Goal: Book appointment/travel/reservation

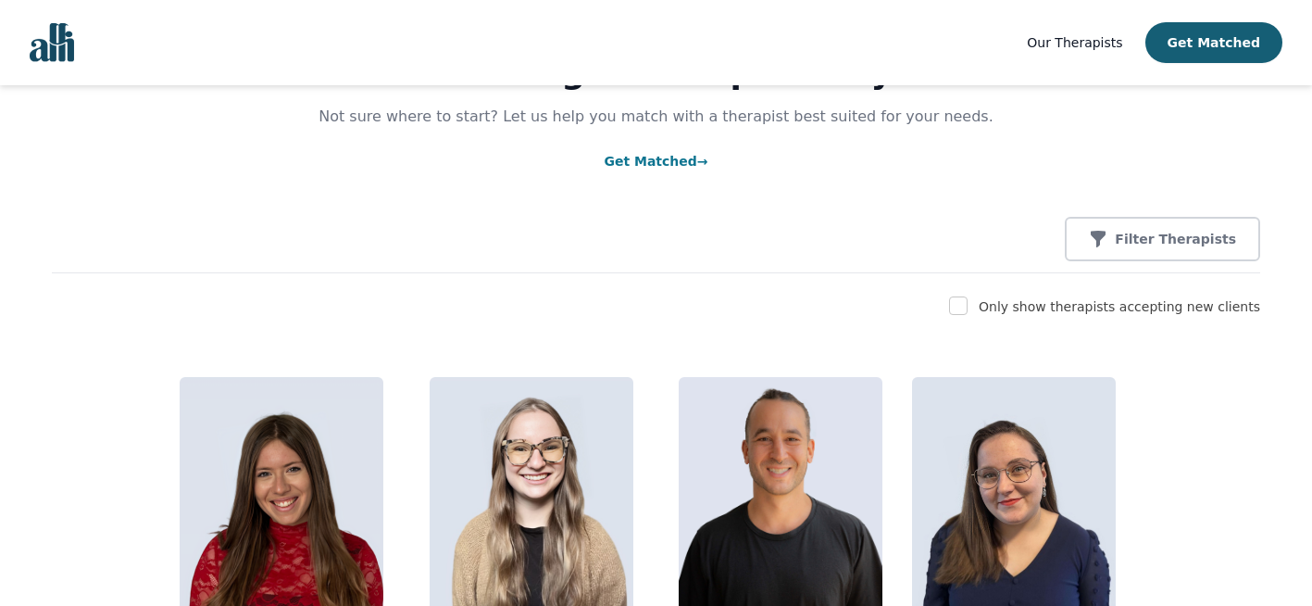
scroll to position [121, 0]
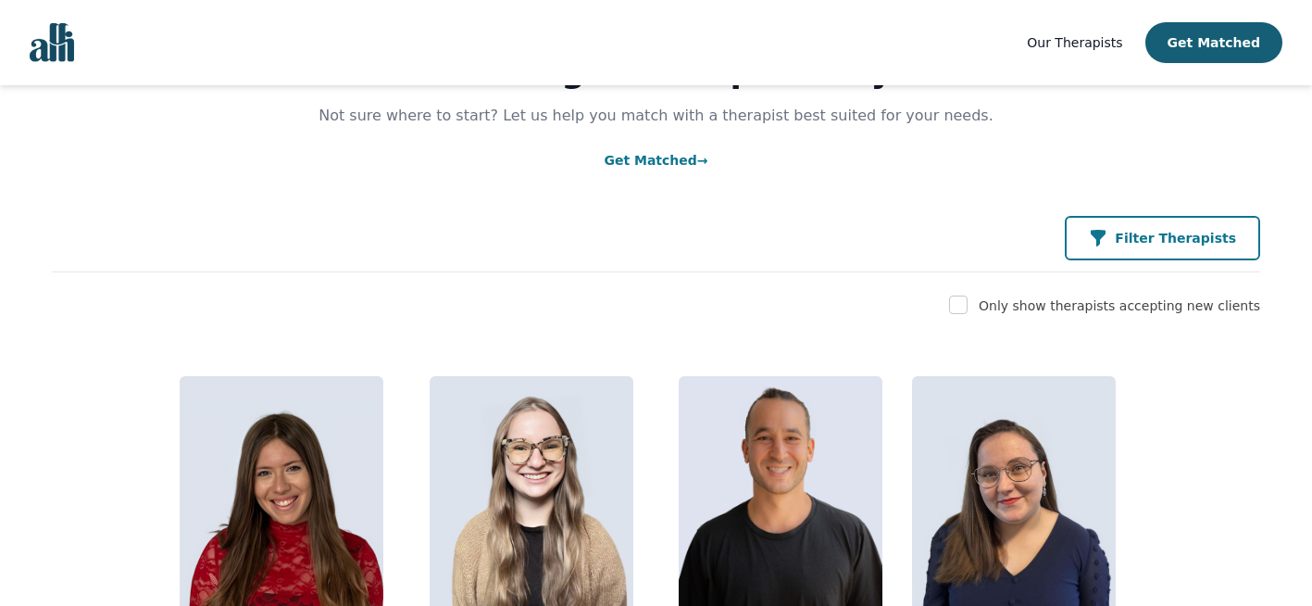
click at [1146, 235] on p "Filter Therapists" at bounding box center [1175, 238] width 121 height 19
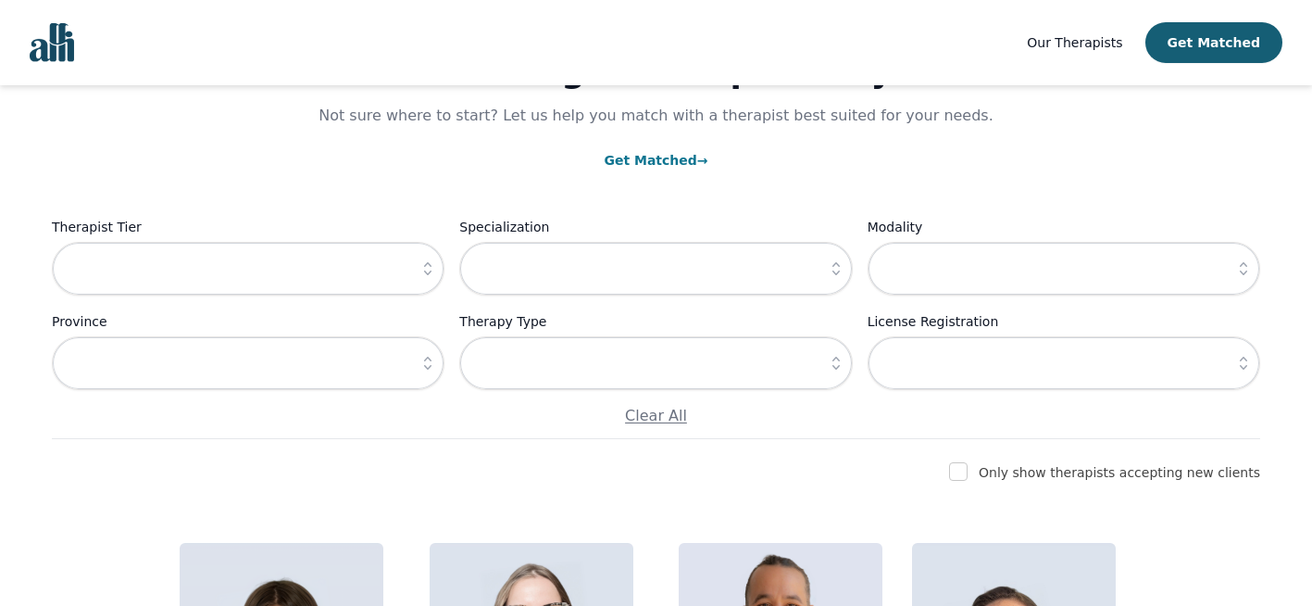
click at [424, 283] on button "button" at bounding box center [427, 269] width 33 height 54
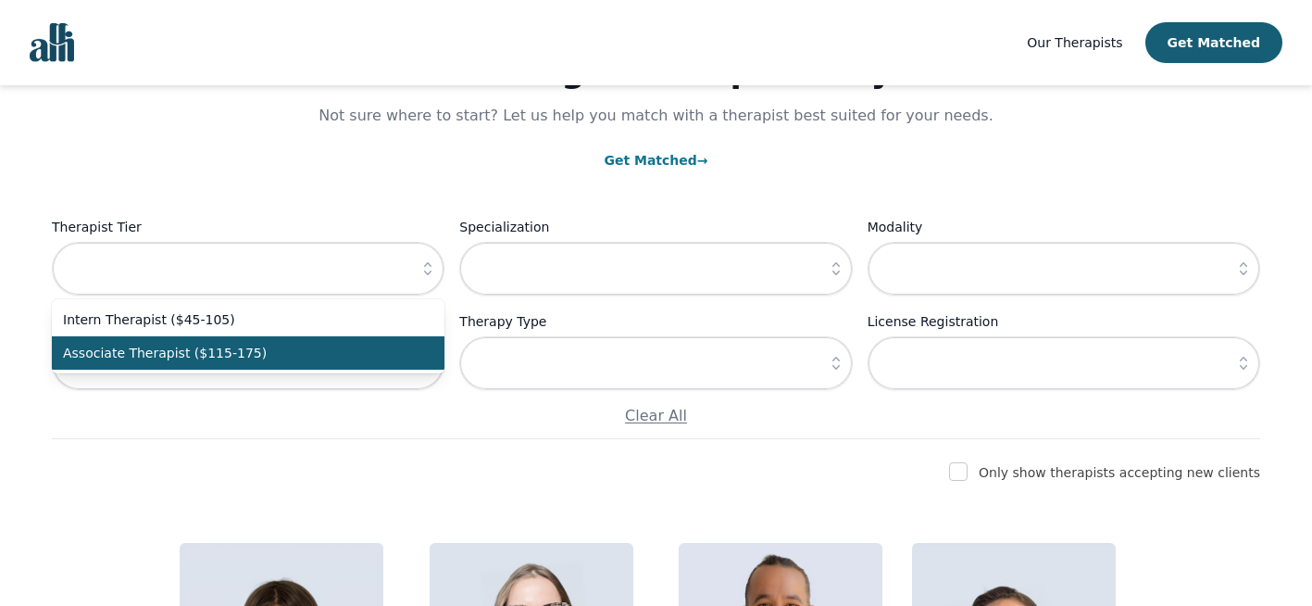
click at [372, 346] on span "Associate Therapist ($115-175)" at bounding box center [237, 353] width 348 height 19
type input "Associate Therapist ($115-175)"
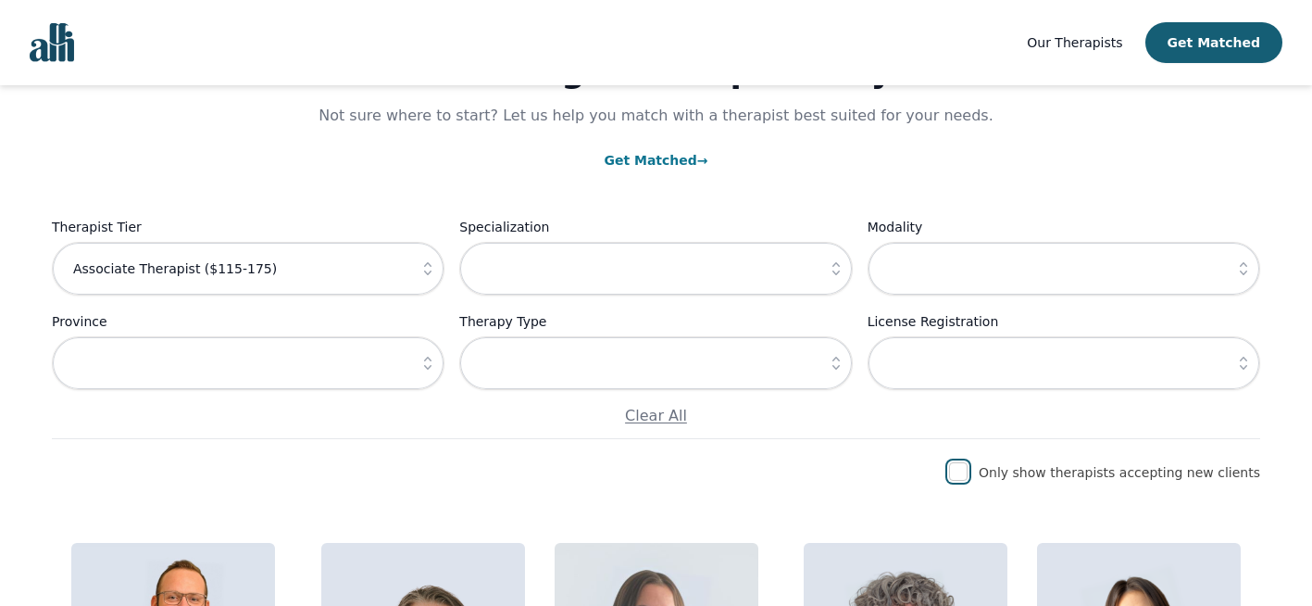
click at [968, 467] on input "checkbox" at bounding box center [958, 471] width 19 height 19
checkbox input "true"
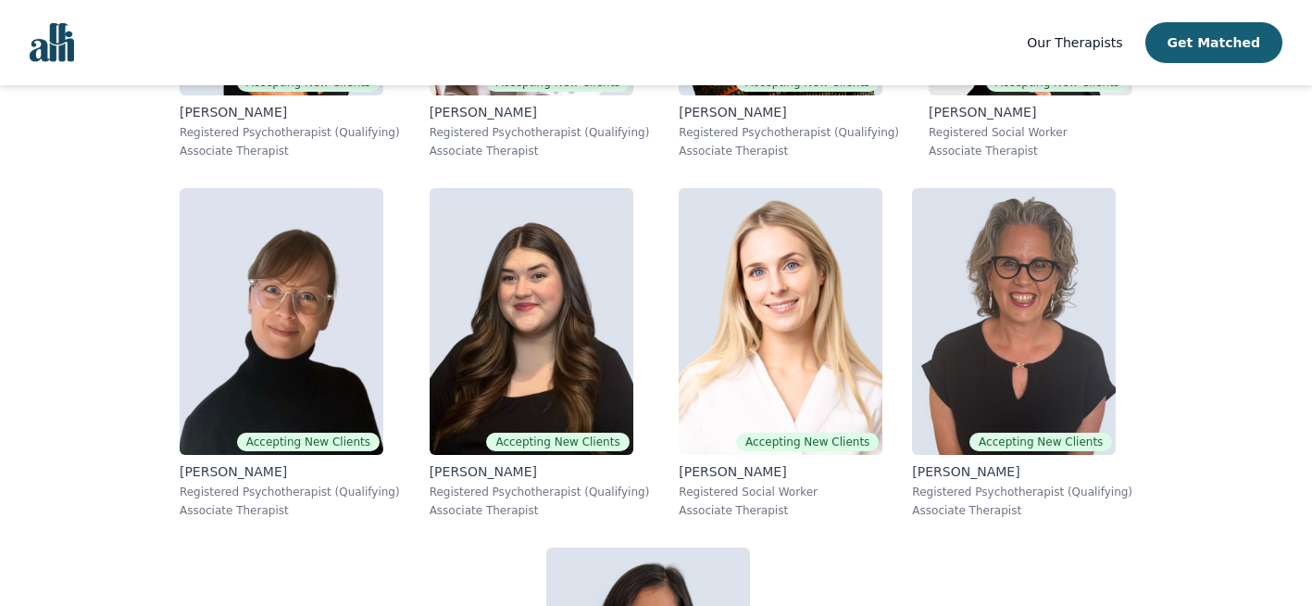
scroll to position [852, 0]
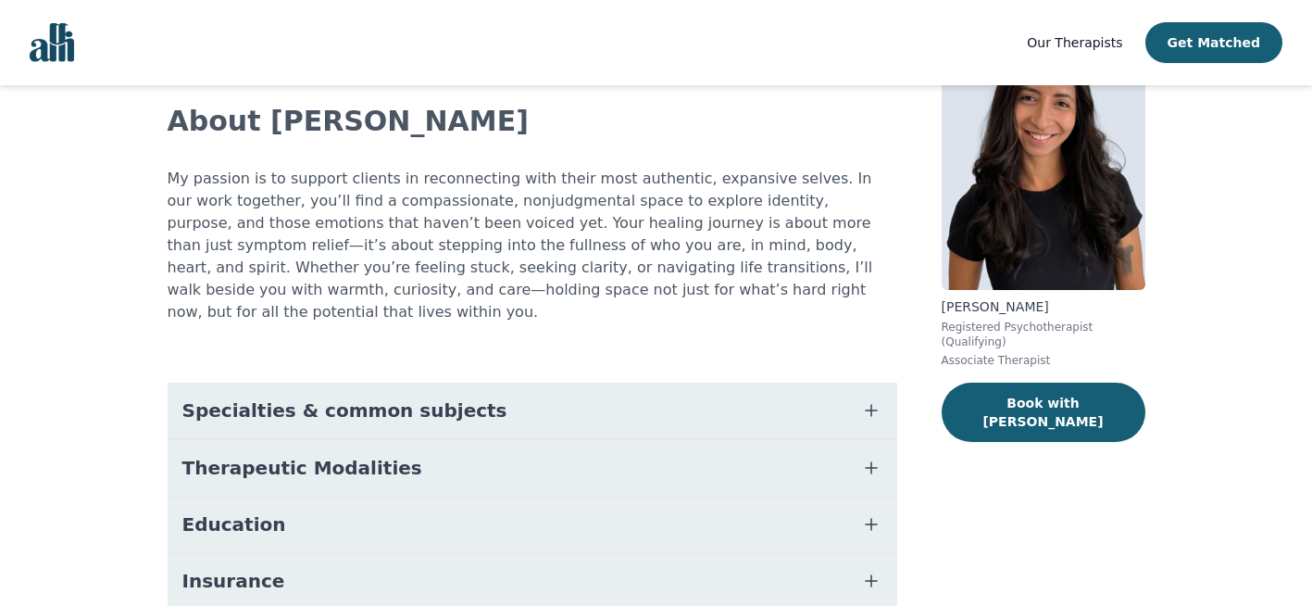
scroll to position [107, 0]
click at [867, 439] on button "Therapeutic Modalities" at bounding box center [533, 467] width 730 height 56
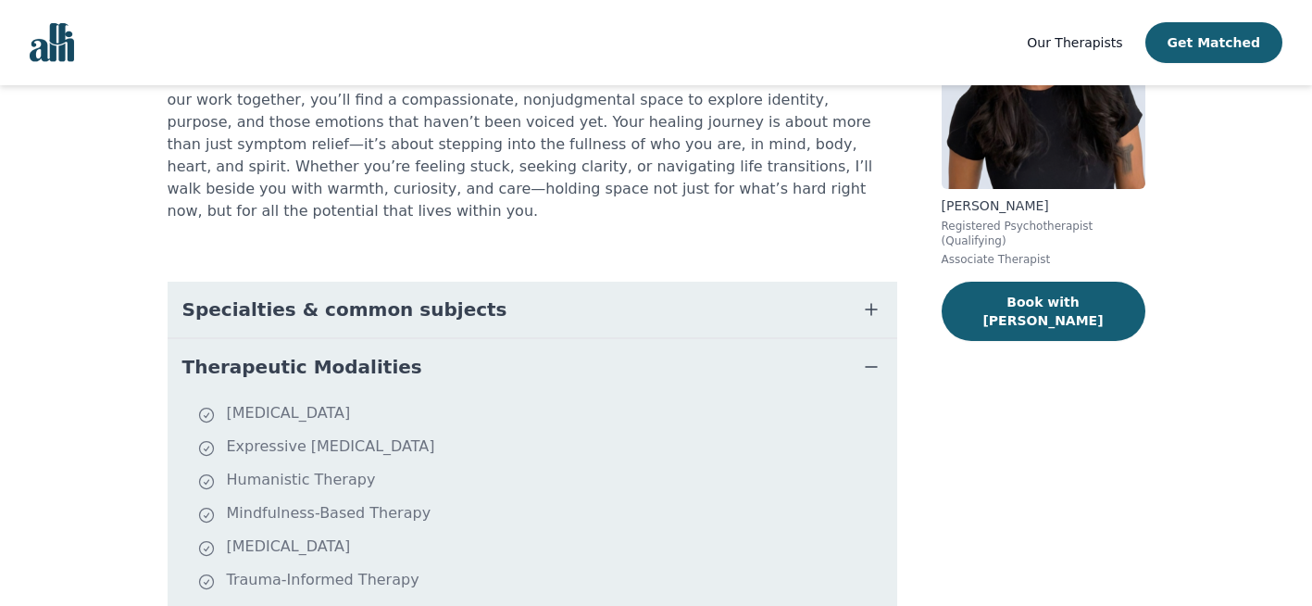
scroll to position [207, 0]
click at [865, 299] on icon "button" at bounding box center [871, 310] width 22 height 22
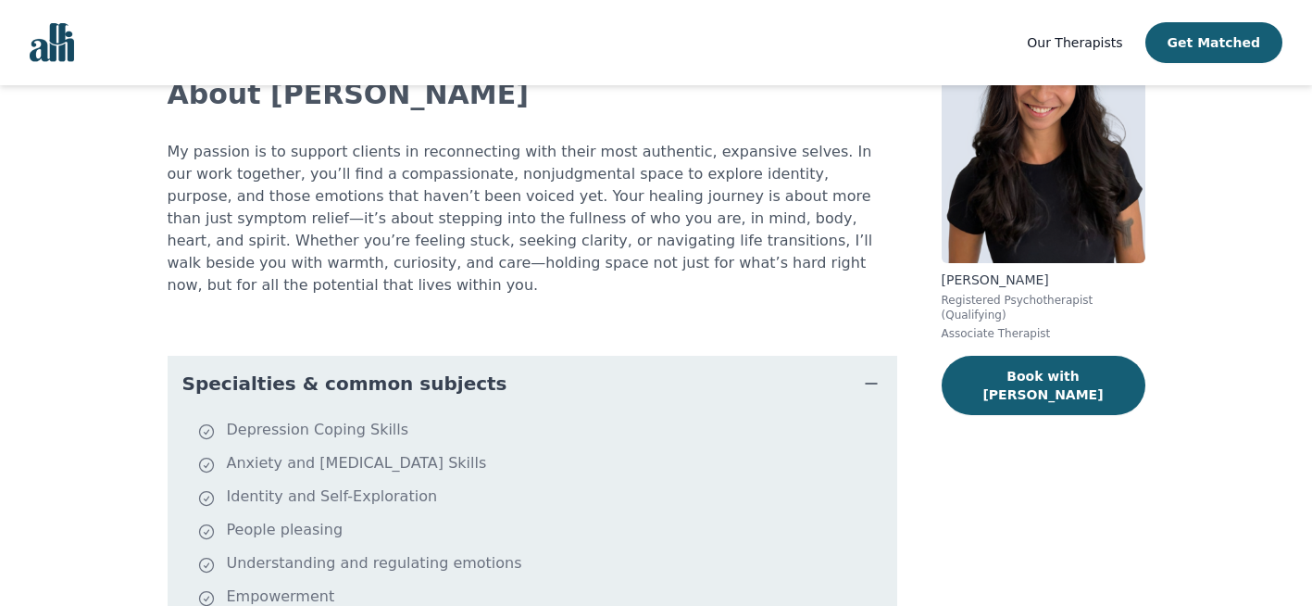
scroll to position [0, 0]
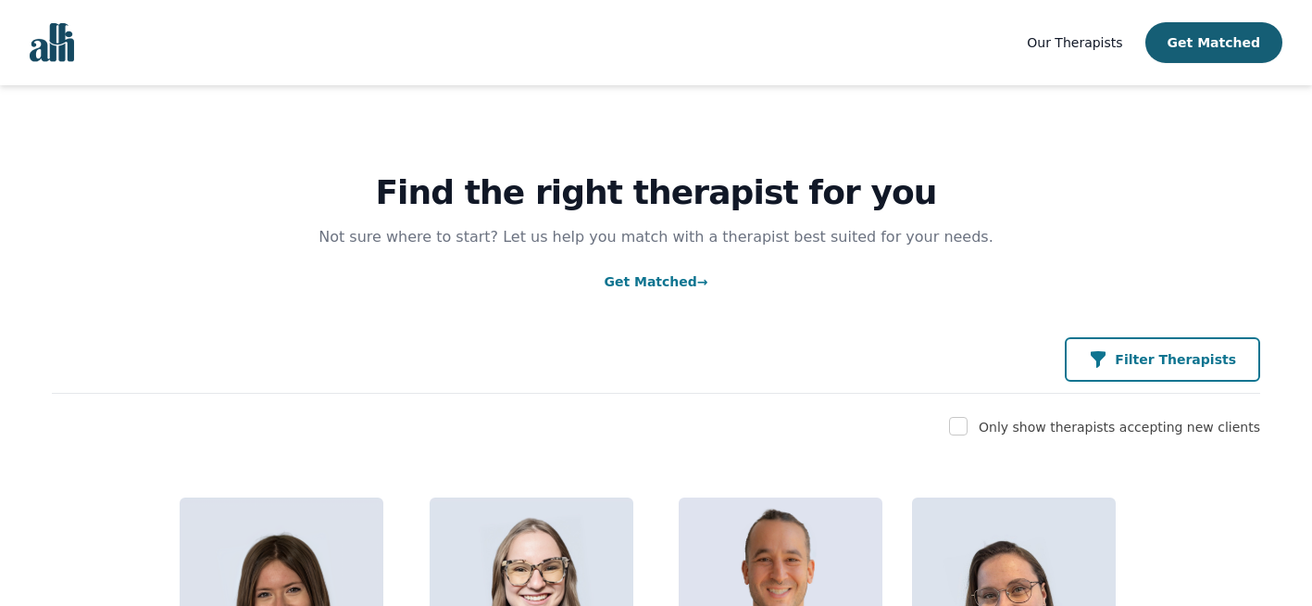
click at [1143, 367] on p "Filter Therapists" at bounding box center [1175, 359] width 121 height 19
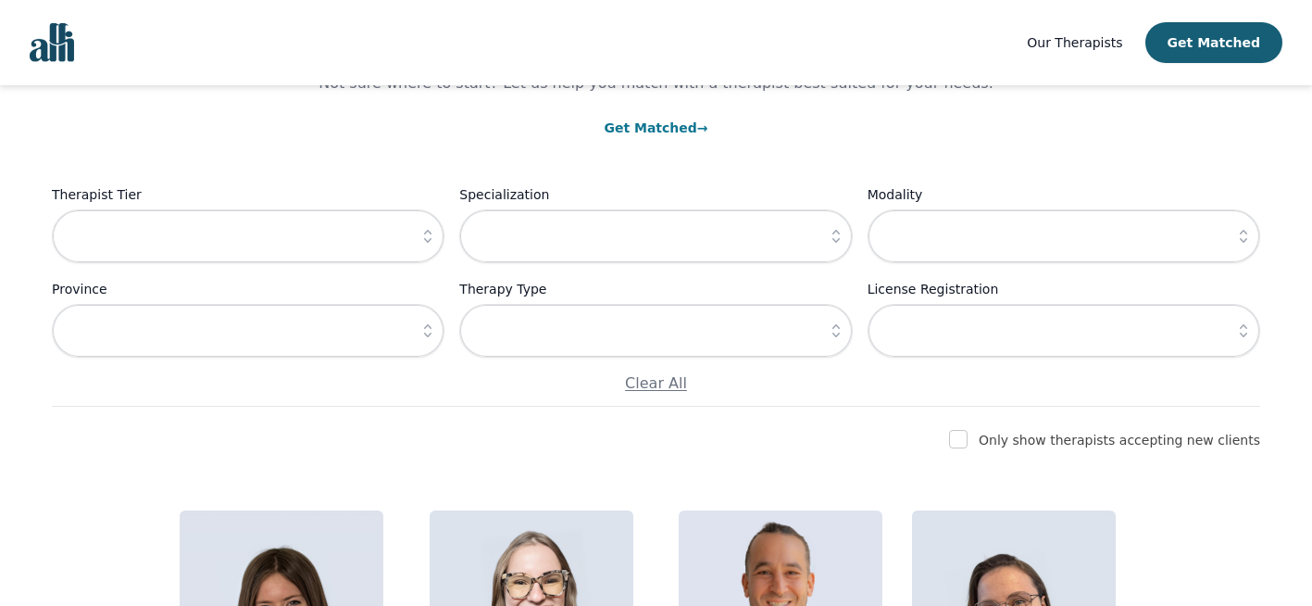
scroll to position [155, 0]
click at [968, 440] on input "checkbox" at bounding box center [958, 438] width 19 height 19
checkbox input "true"
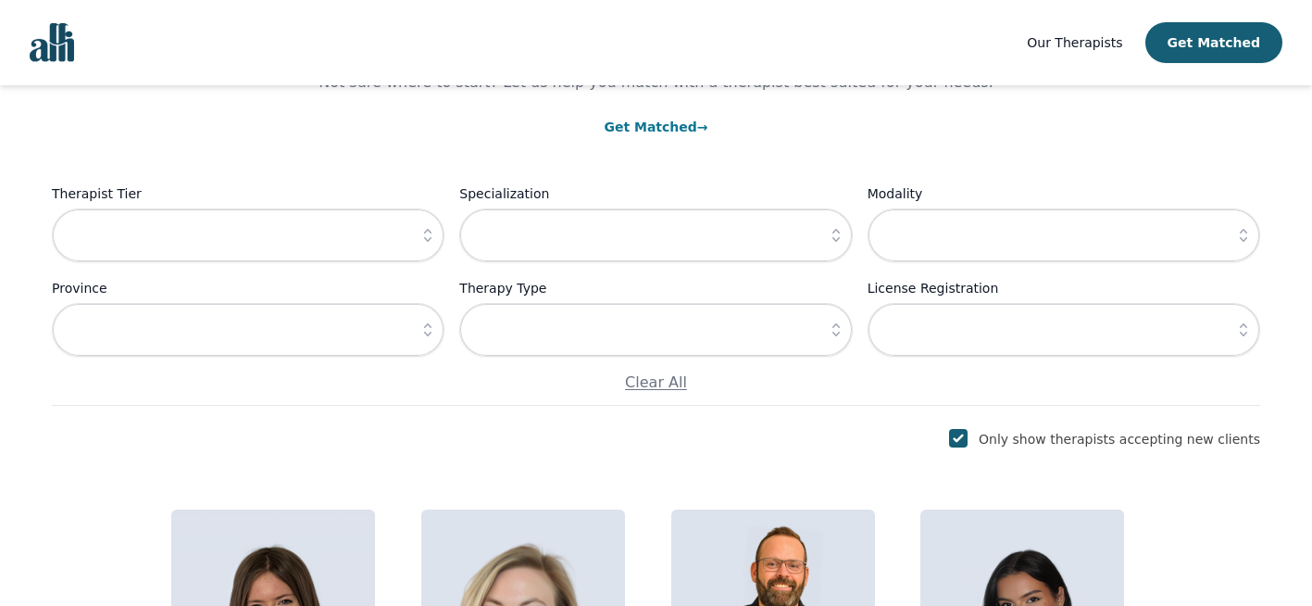
click at [412, 233] on button "button" at bounding box center [427, 235] width 33 height 54
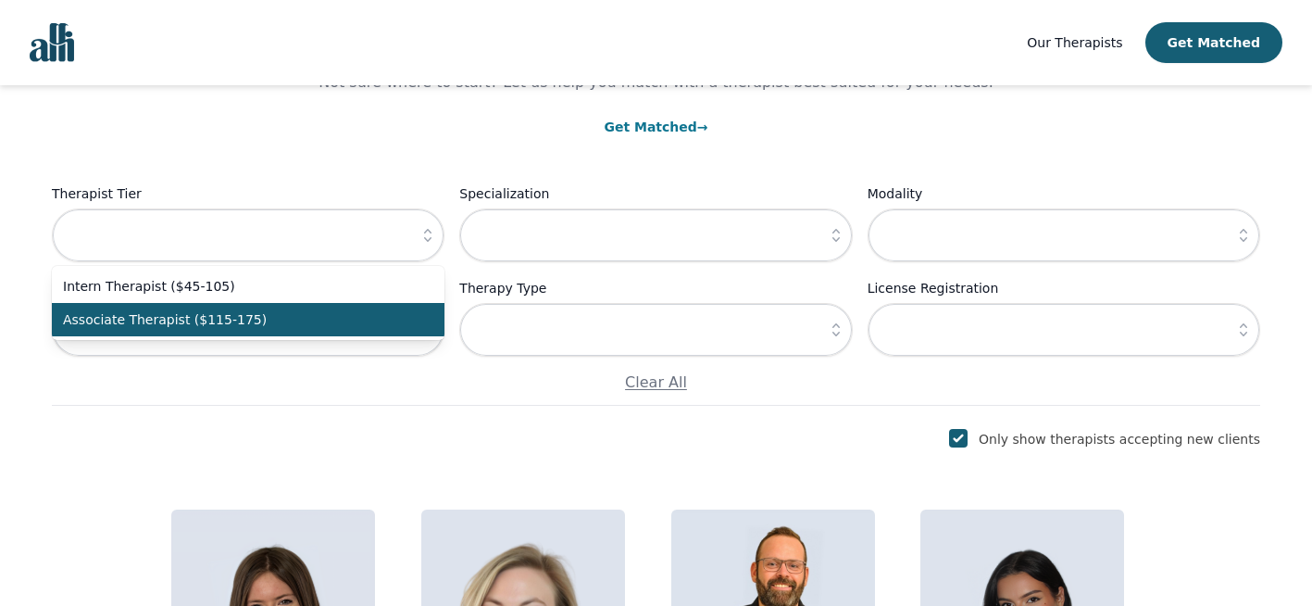
click at [356, 308] on li "Associate Therapist ($115-175)" at bounding box center [248, 319] width 393 height 33
type input "Associate Therapist ($115-175)"
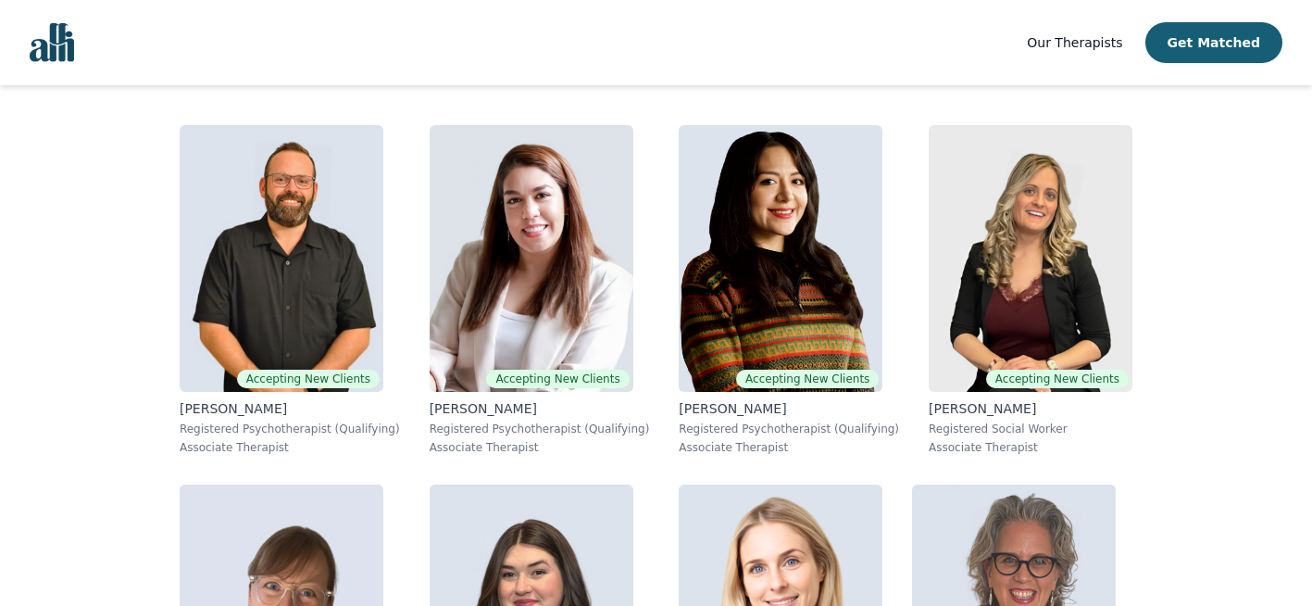
scroll to position [538, 0]
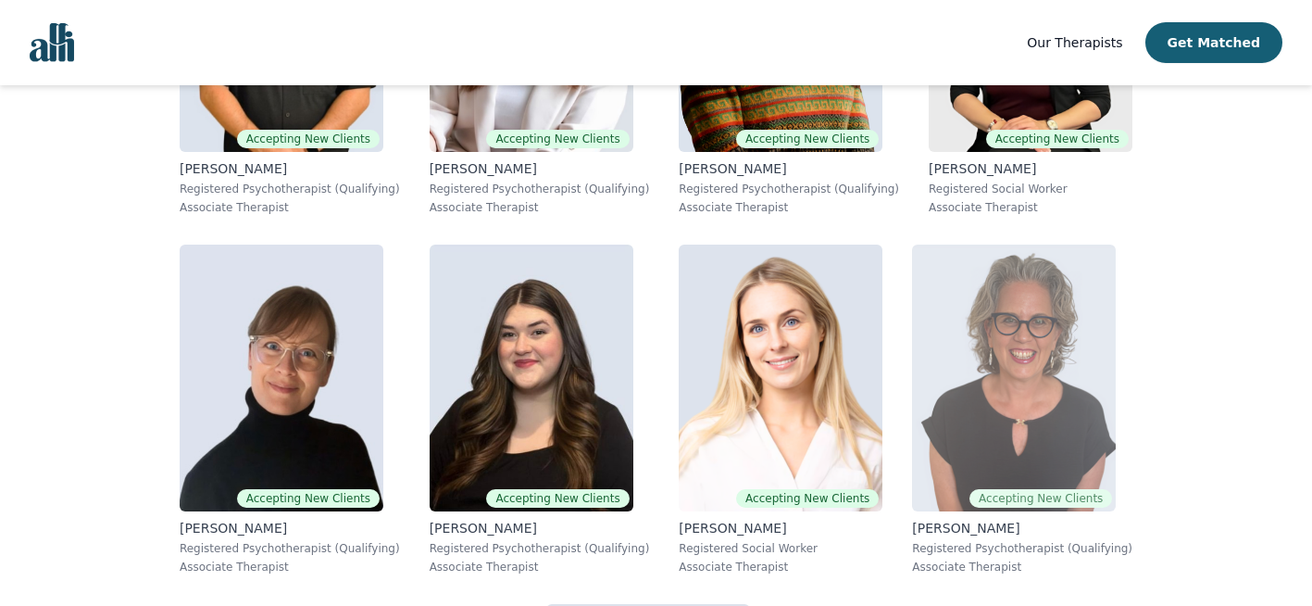
click at [912, 432] on img at bounding box center [1014, 377] width 204 height 267
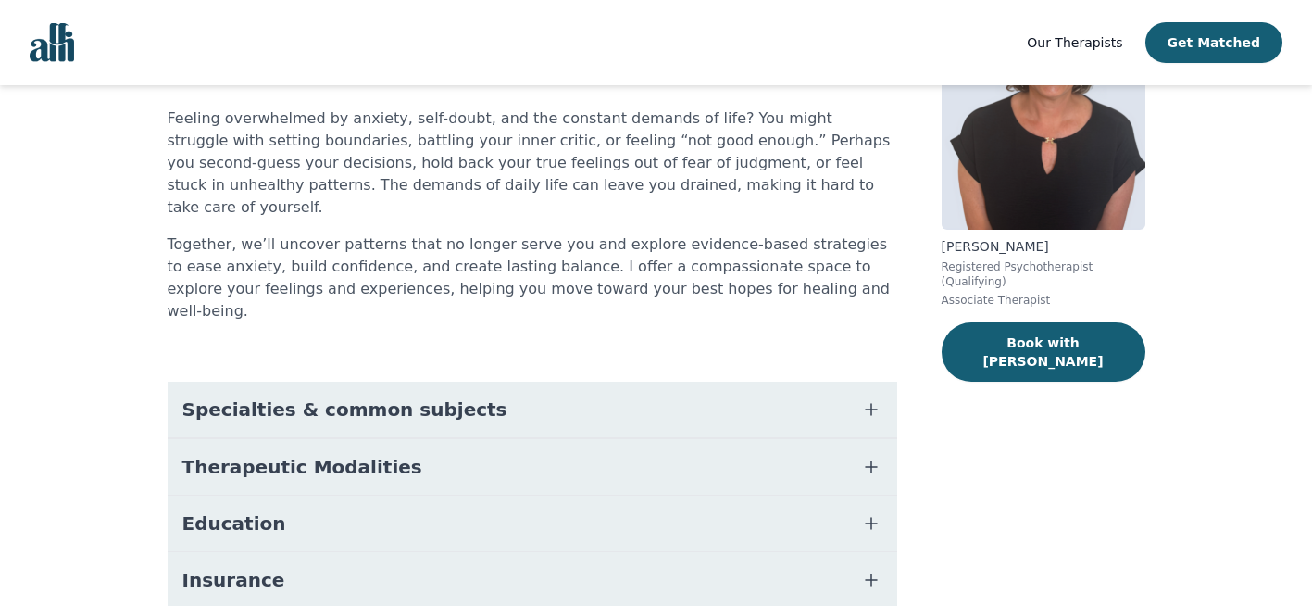
scroll to position [170, 0]
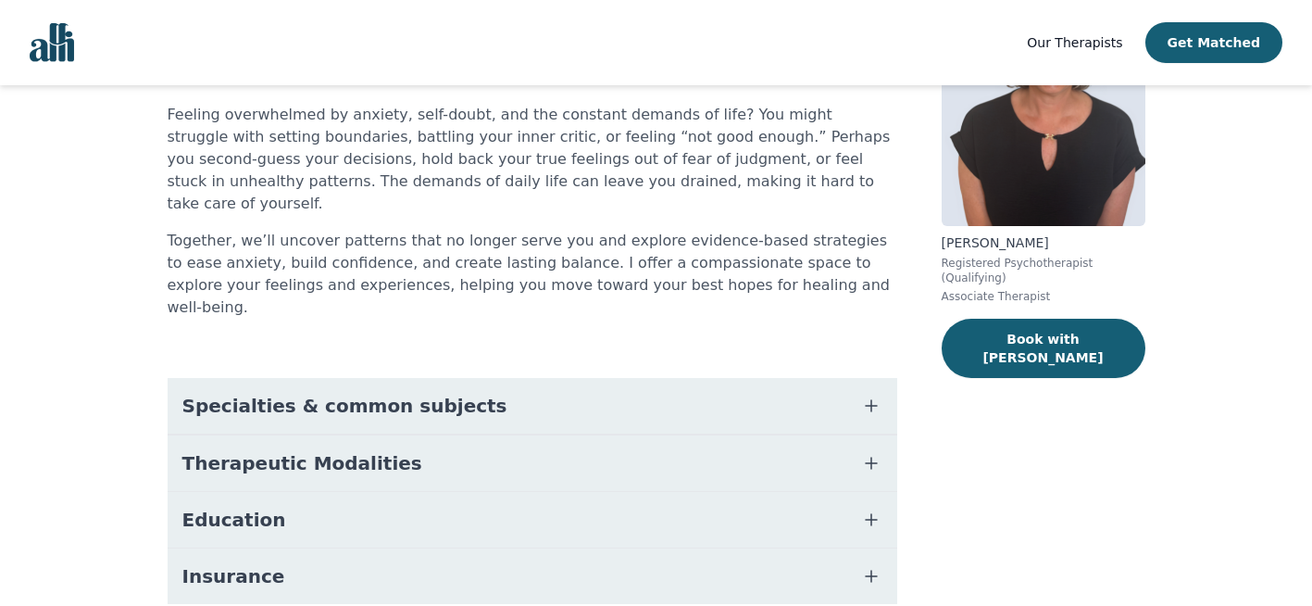
click at [870, 452] on icon "button" at bounding box center [871, 463] width 22 height 22
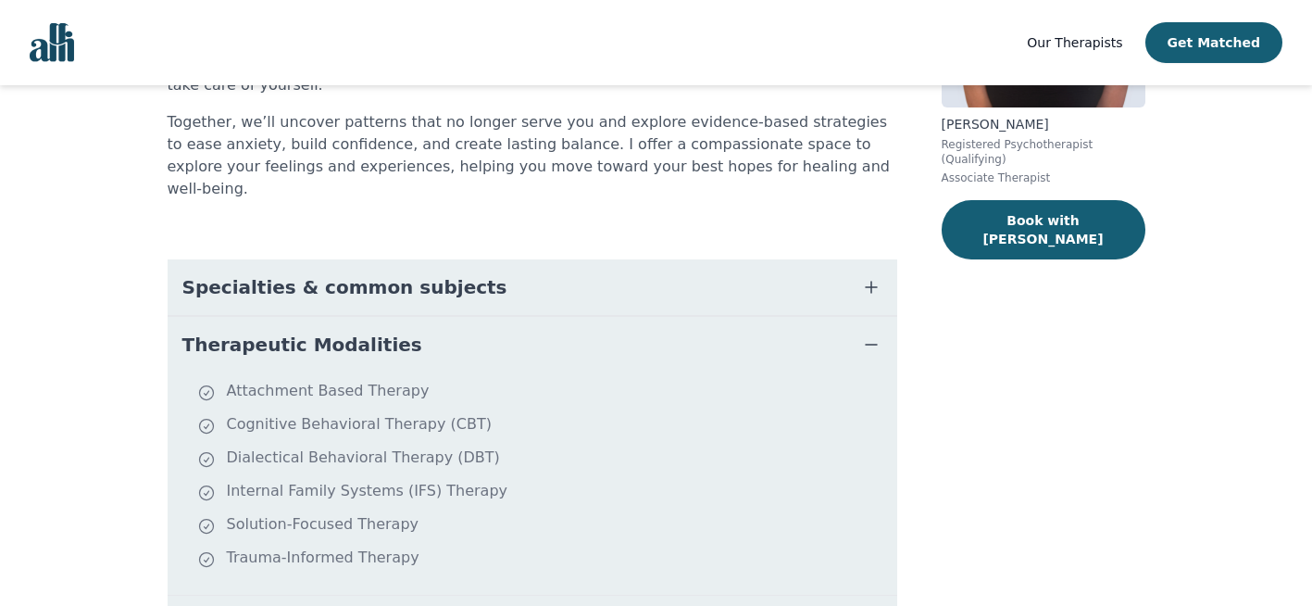
scroll to position [290, 0]
click at [877, 275] on icon "button" at bounding box center [871, 286] width 22 height 22
